Goal: Transaction & Acquisition: Purchase product/service

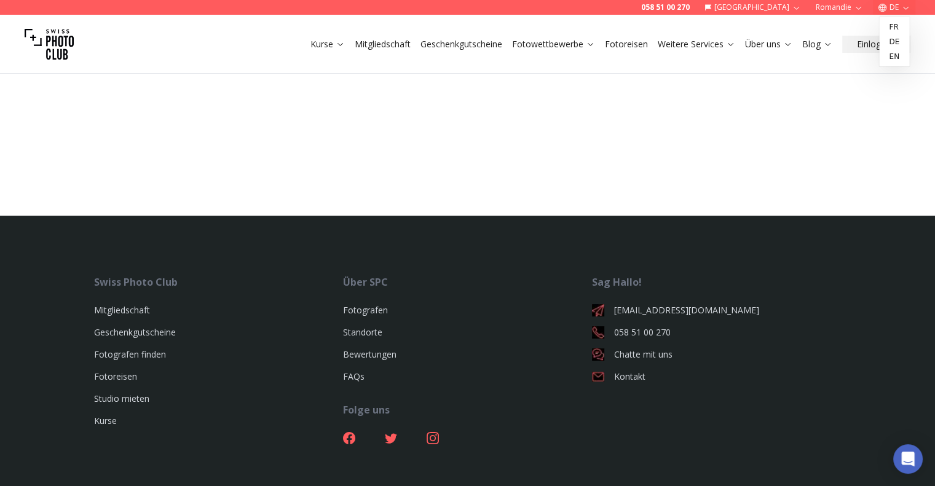
click at [628, 4] on icon "button" at bounding box center [905, 7] width 9 height 9
click at [628, 29] on link "fr" at bounding box center [893, 27] width 25 height 15
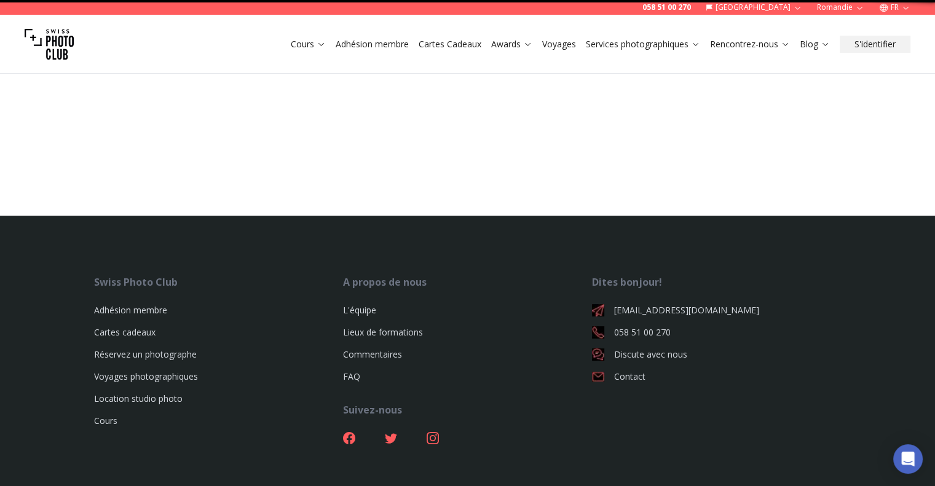
click at [628, 29] on div "Cours Adhésion membre Cartes Cadeaux Awards Voyages Services photographiques Re…" at bounding box center [467, 44] width 935 height 59
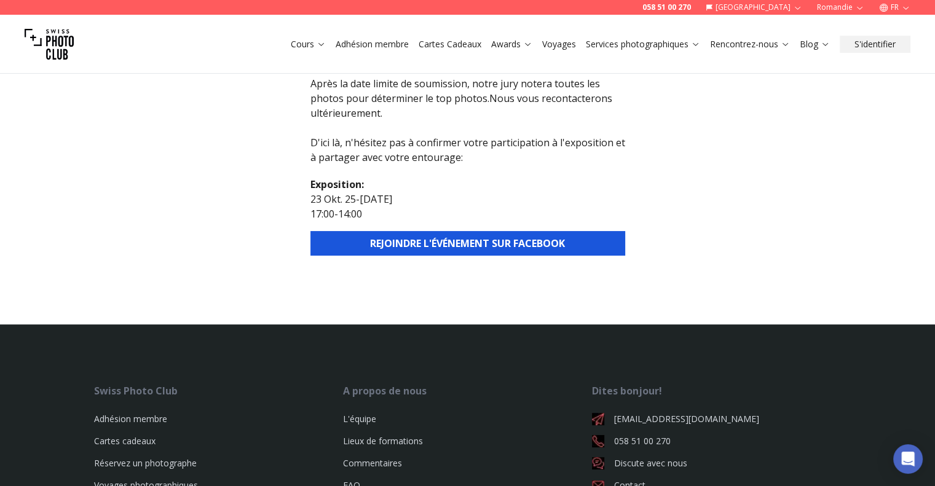
scroll to position [184, 0]
click at [508, 234] on button "REJOINDRE L'ÉVÉNEMENT SUR FACEBOOK" at bounding box center [467, 243] width 315 height 25
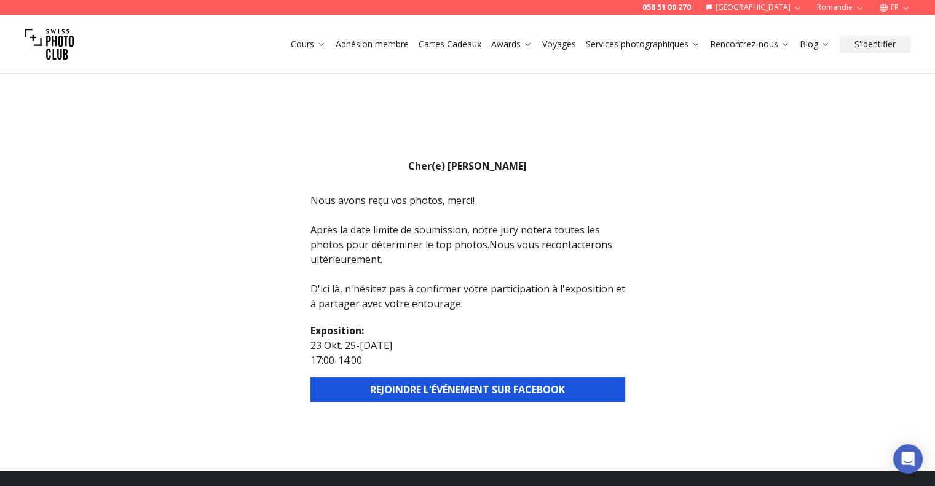
scroll to position [37, 0]
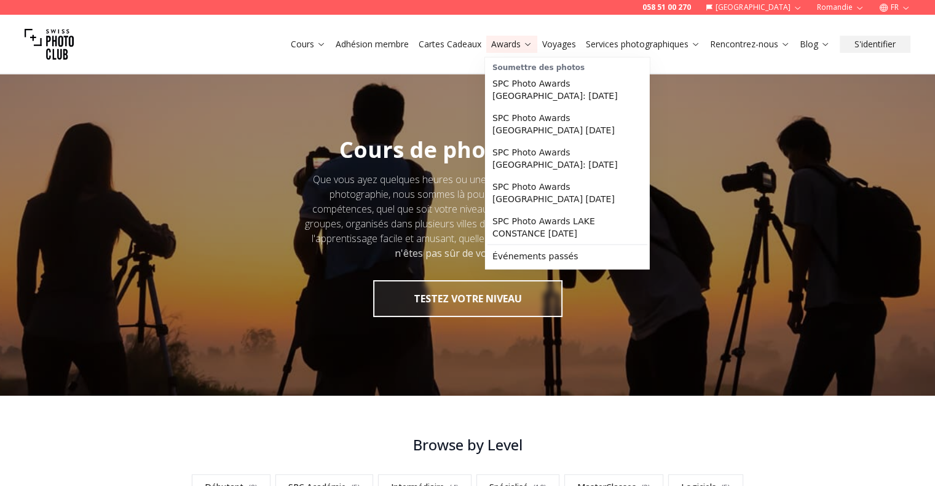
click at [509, 43] on link "Awards" at bounding box center [511, 44] width 41 height 12
